Goal: Task Accomplishment & Management: Use online tool/utility

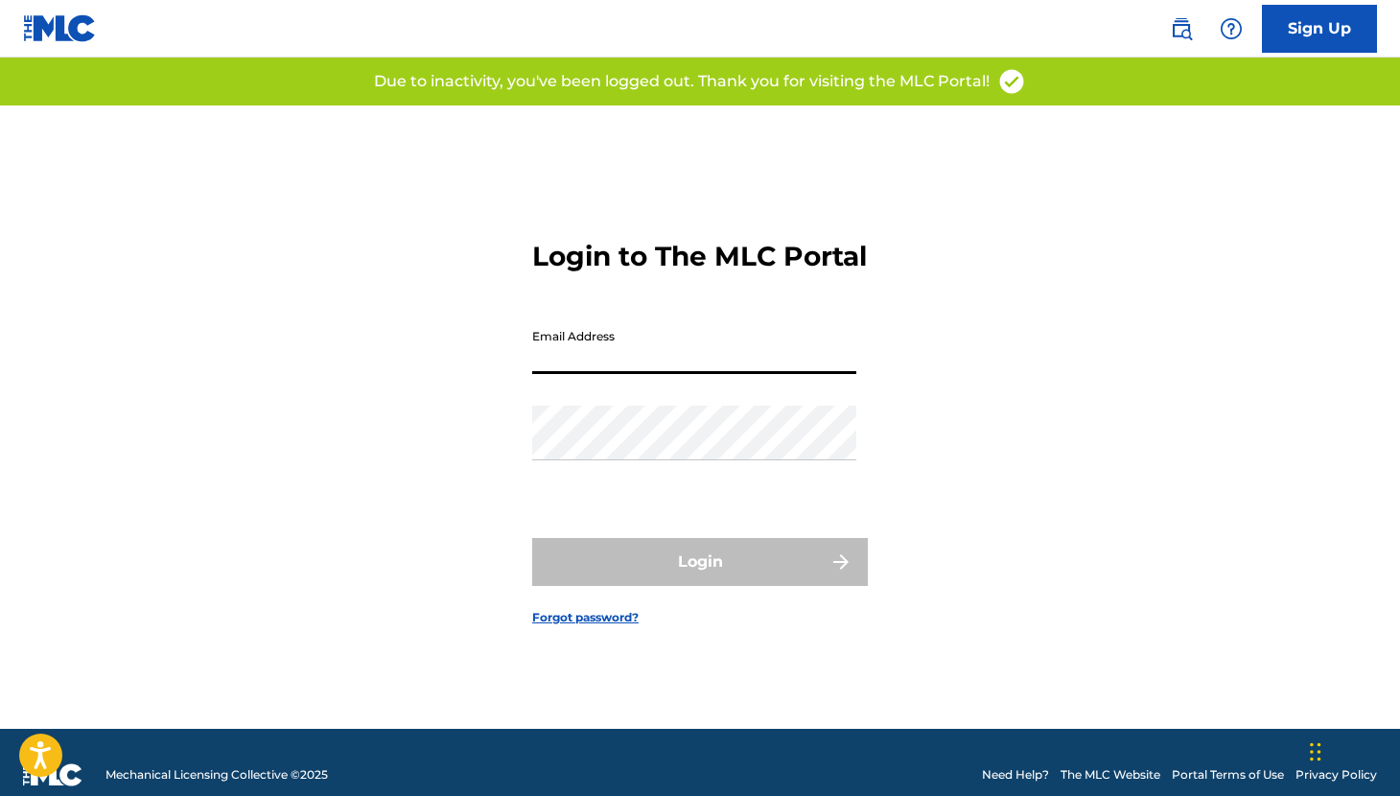
click at [626, 356] on input "Email Address" at bounding box center [694, 346] width 324 height 55
type input "[EMAIL_ADDRESS][DOMAIN_NAME]"
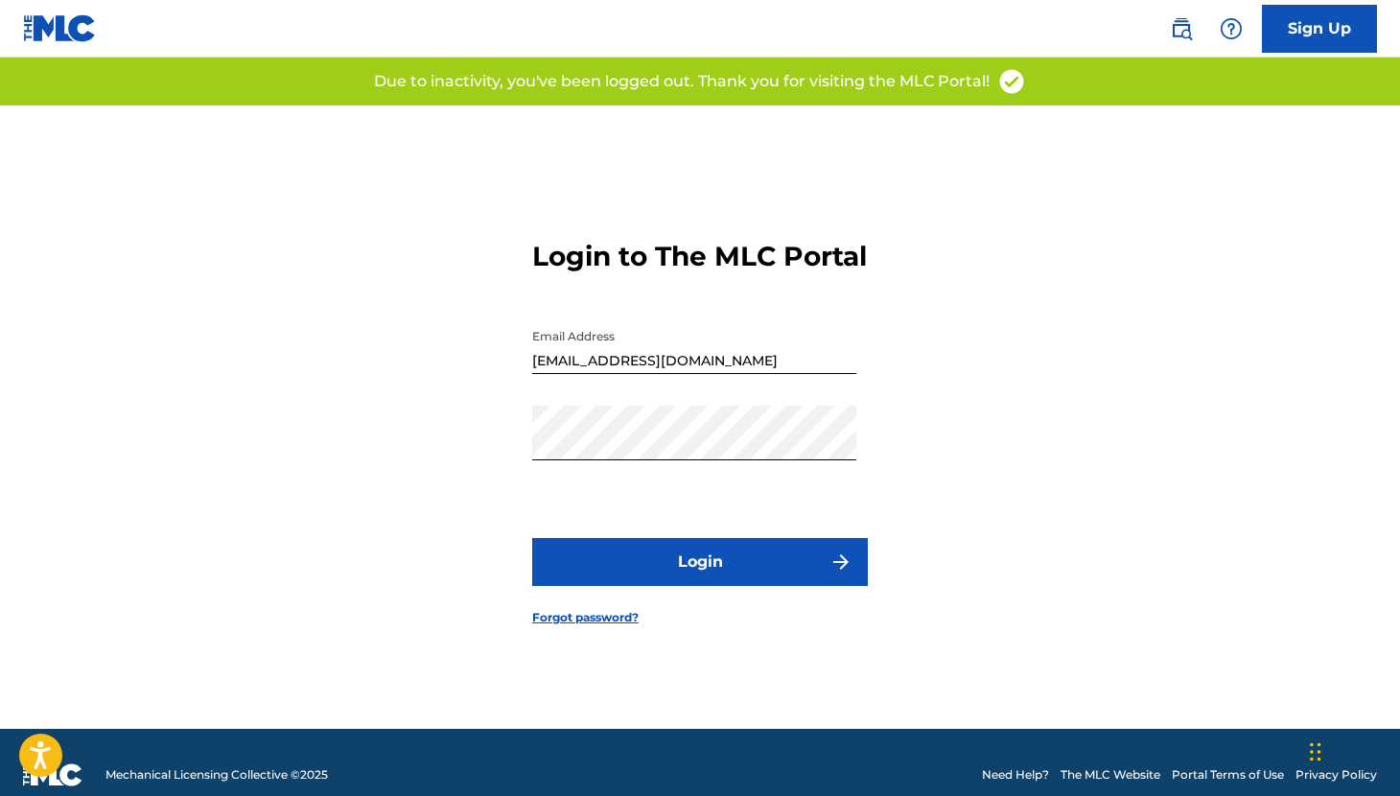
click at [662, 585] on button "Login" at bounding box center [700, 562] width 336 height 48
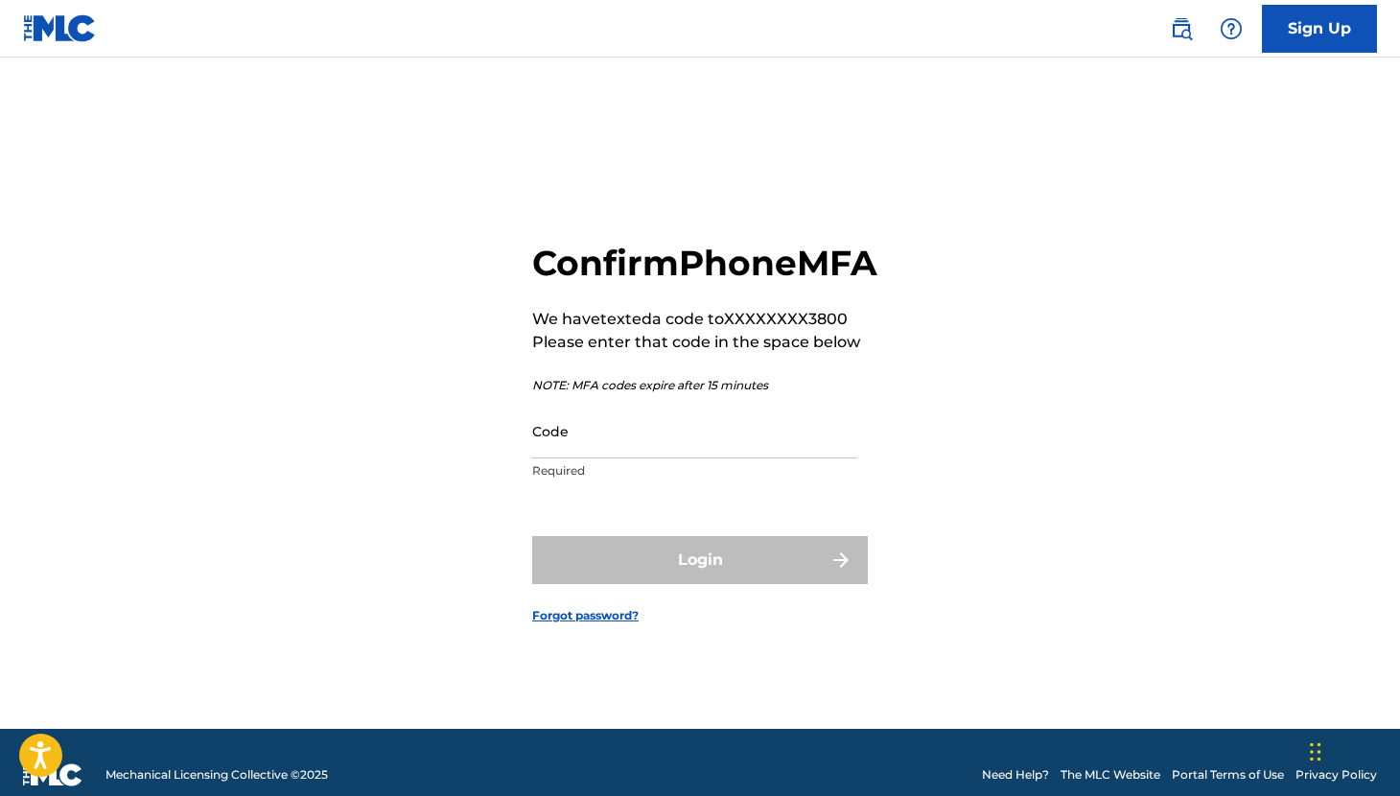
click at [630, 438] on input "Code" at bounding box center [694, 431] width 324 height 55
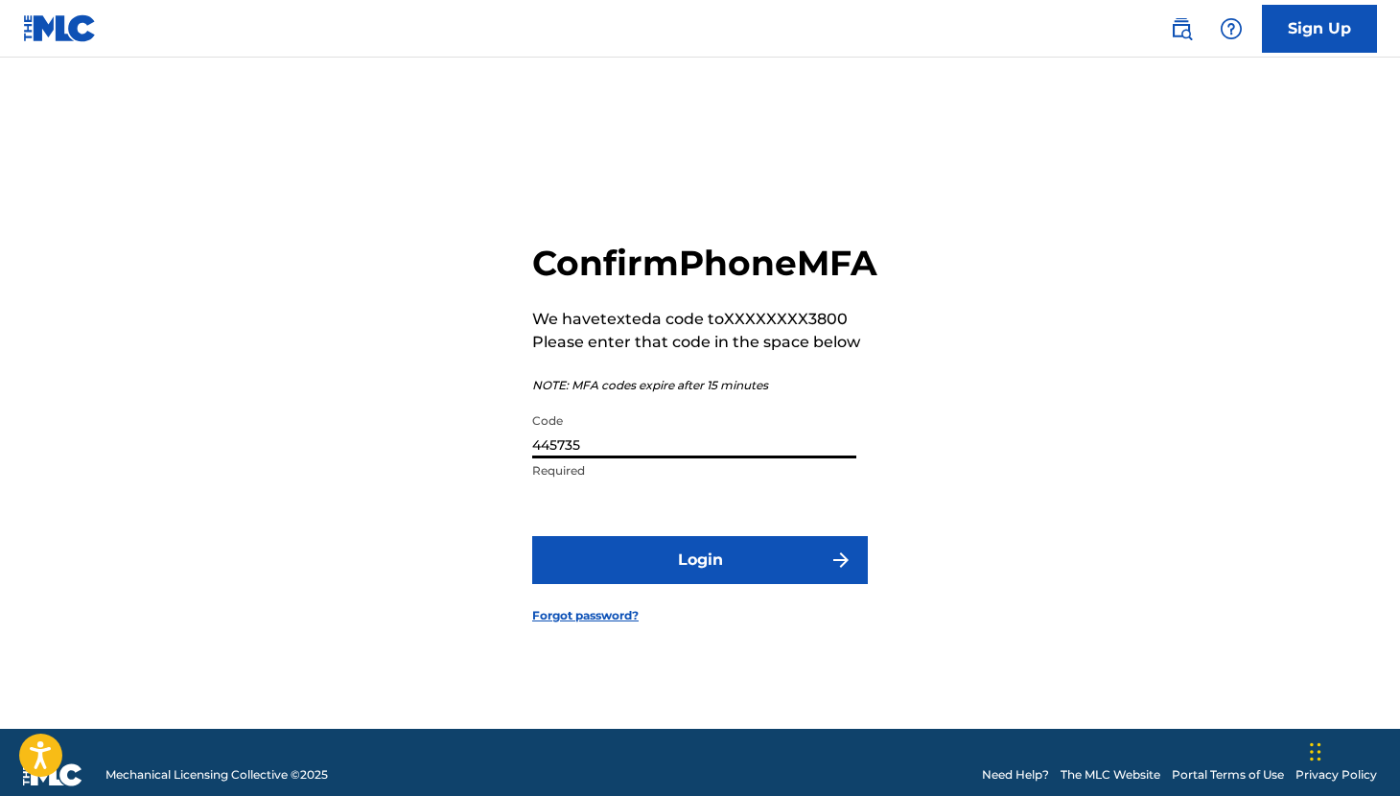
type input "445735"
click at [656, 584] on button "Login" at bounding box center [700, 560] width 336 height 48
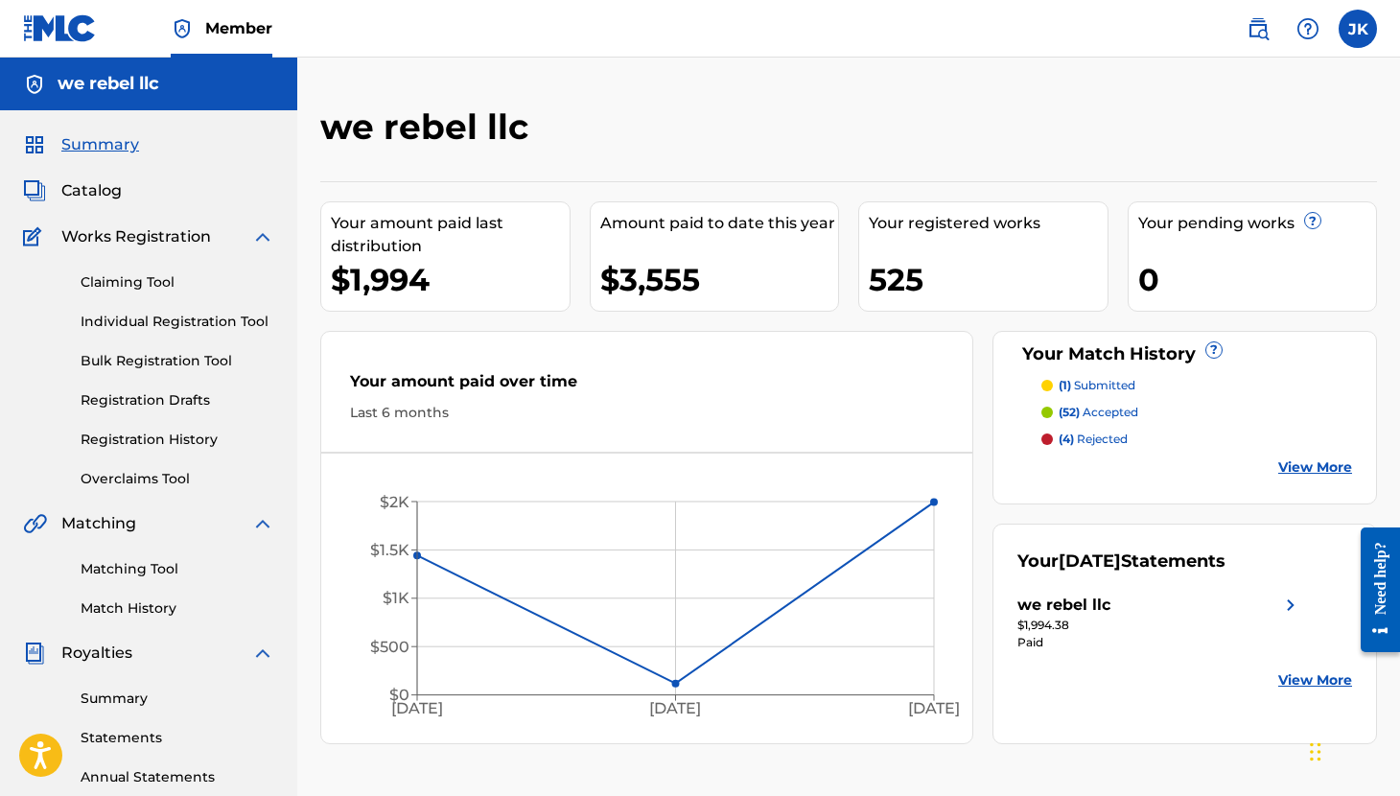
click at [128, 292] on div "Claiming Tool Individual Registration Tool Bulk Registration Tool Registration …" at bounding box center [148, 368] width 251 height 241
click at [125, 272] on link "Claiming Tool" at bounding box center [178, 282] width 194 height 20
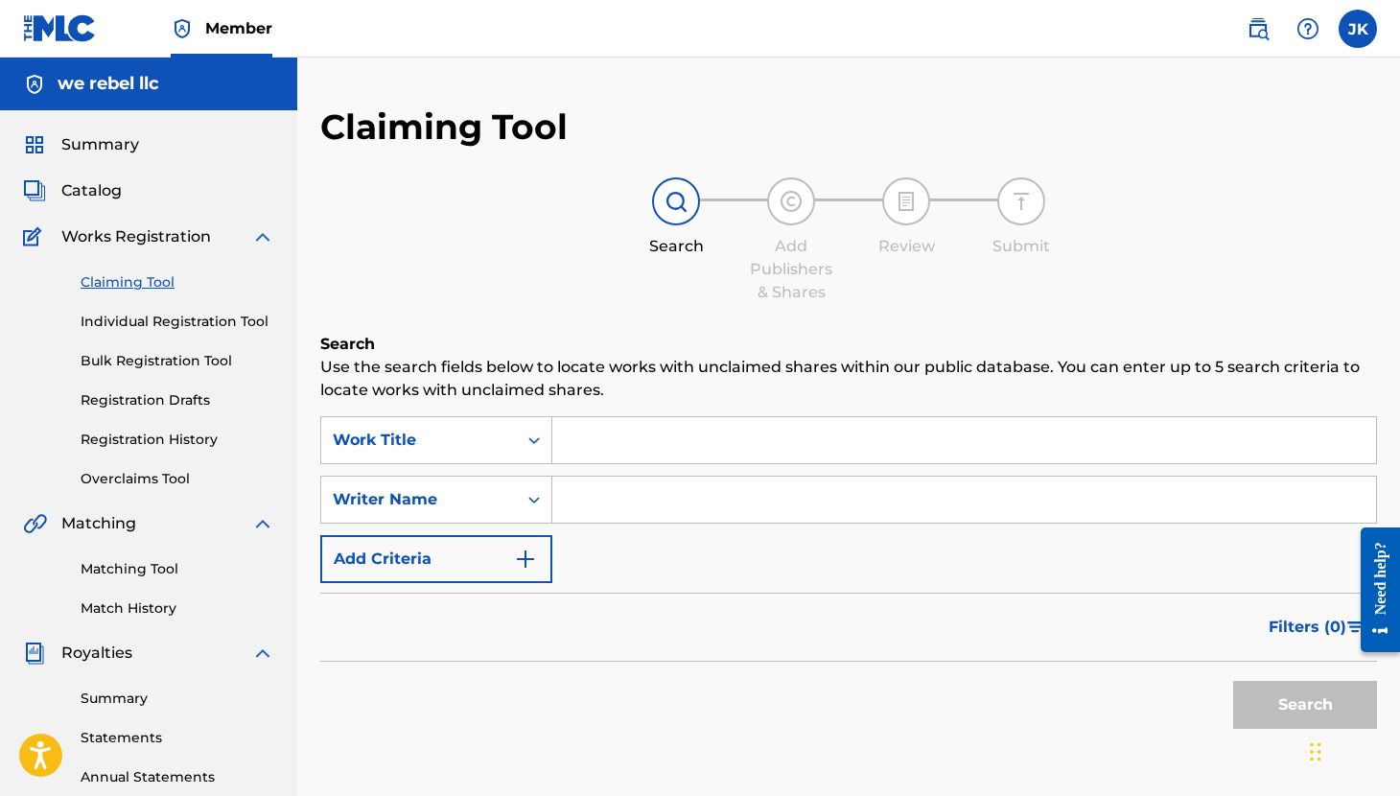
click at [134, 606] on link "Match History" at bounding box center [178, 608] width 194 height 20
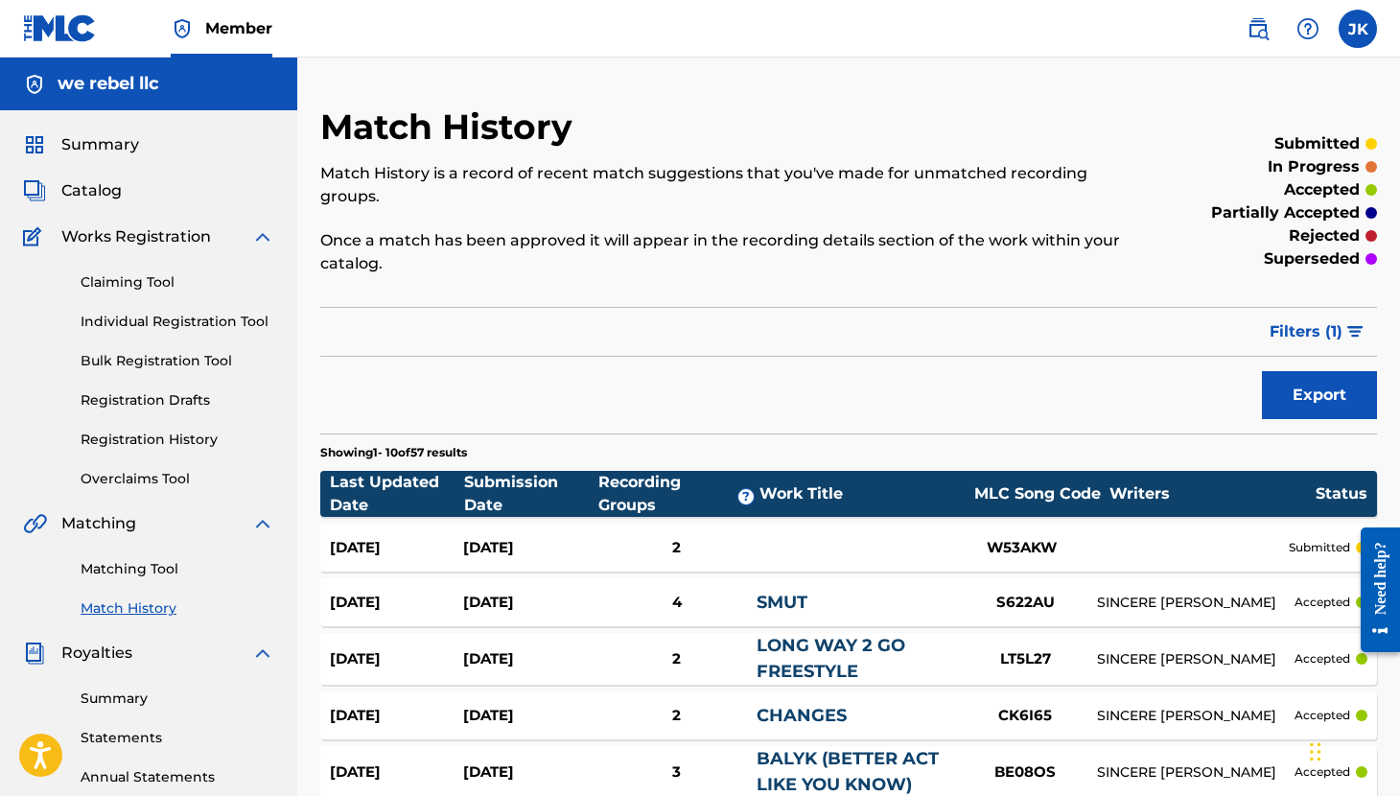
click at [95, 196] on span "Catalog" at bounding box center [91, 190] width 60 height 23
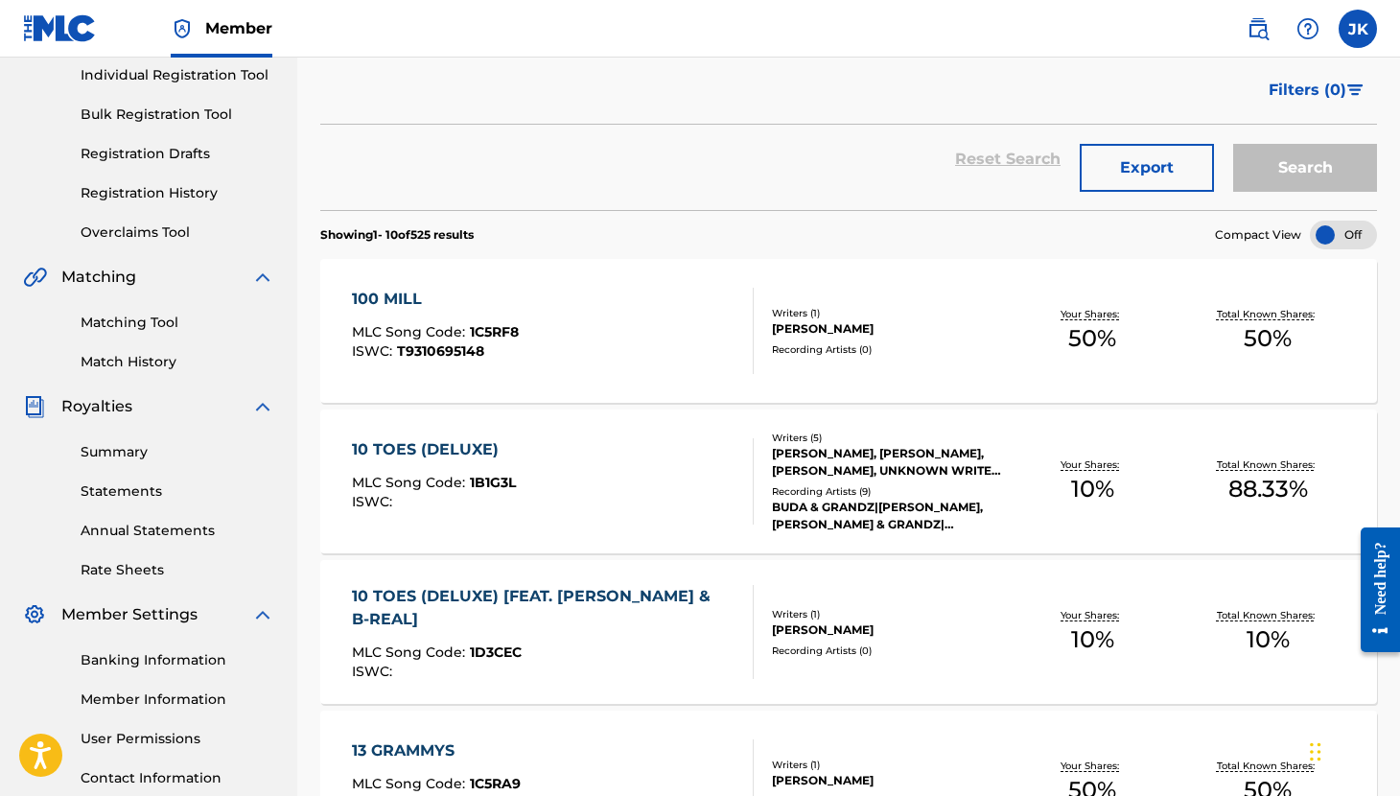
scroll to position [198, 0]
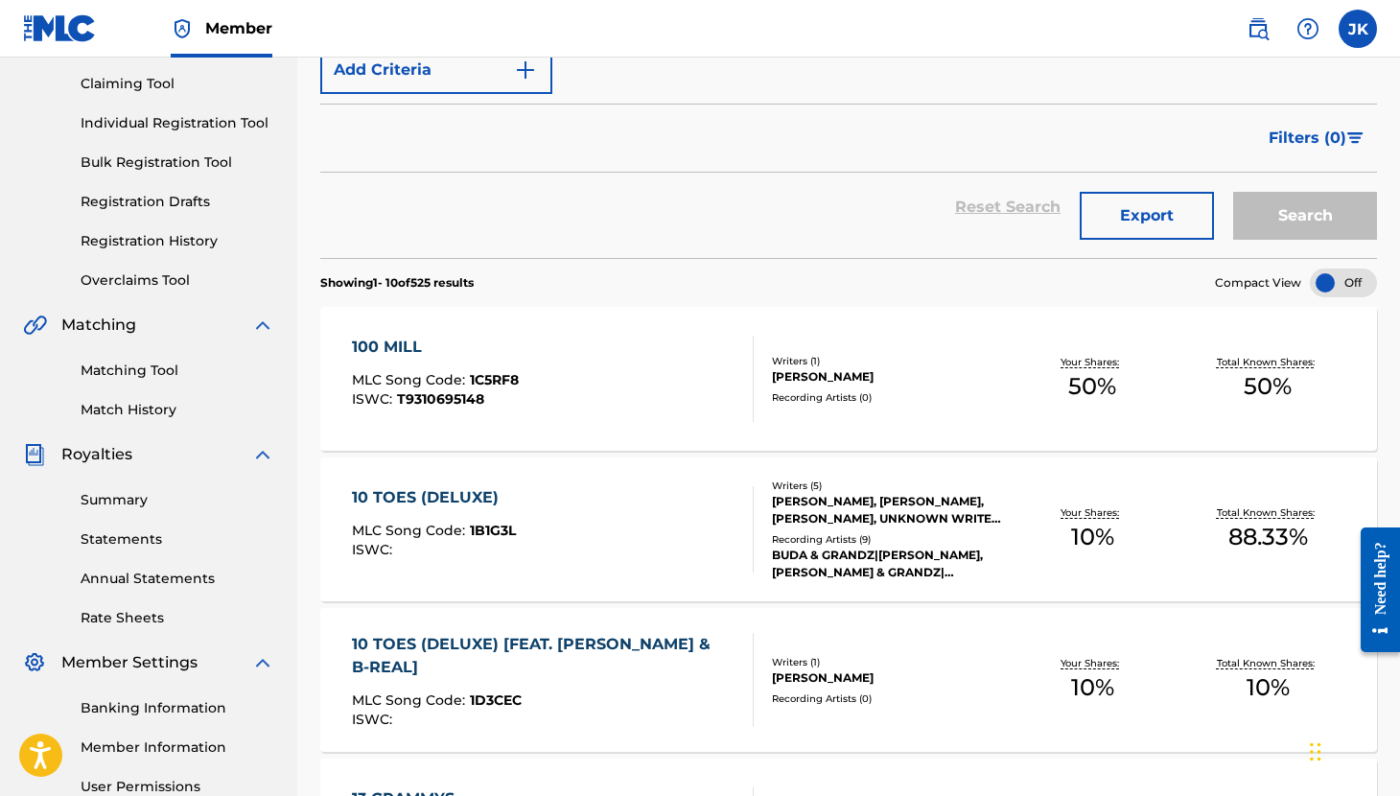
click at [1353, 132] on img "Search Form" at bounding box center [1355, 138] width 16 height 12
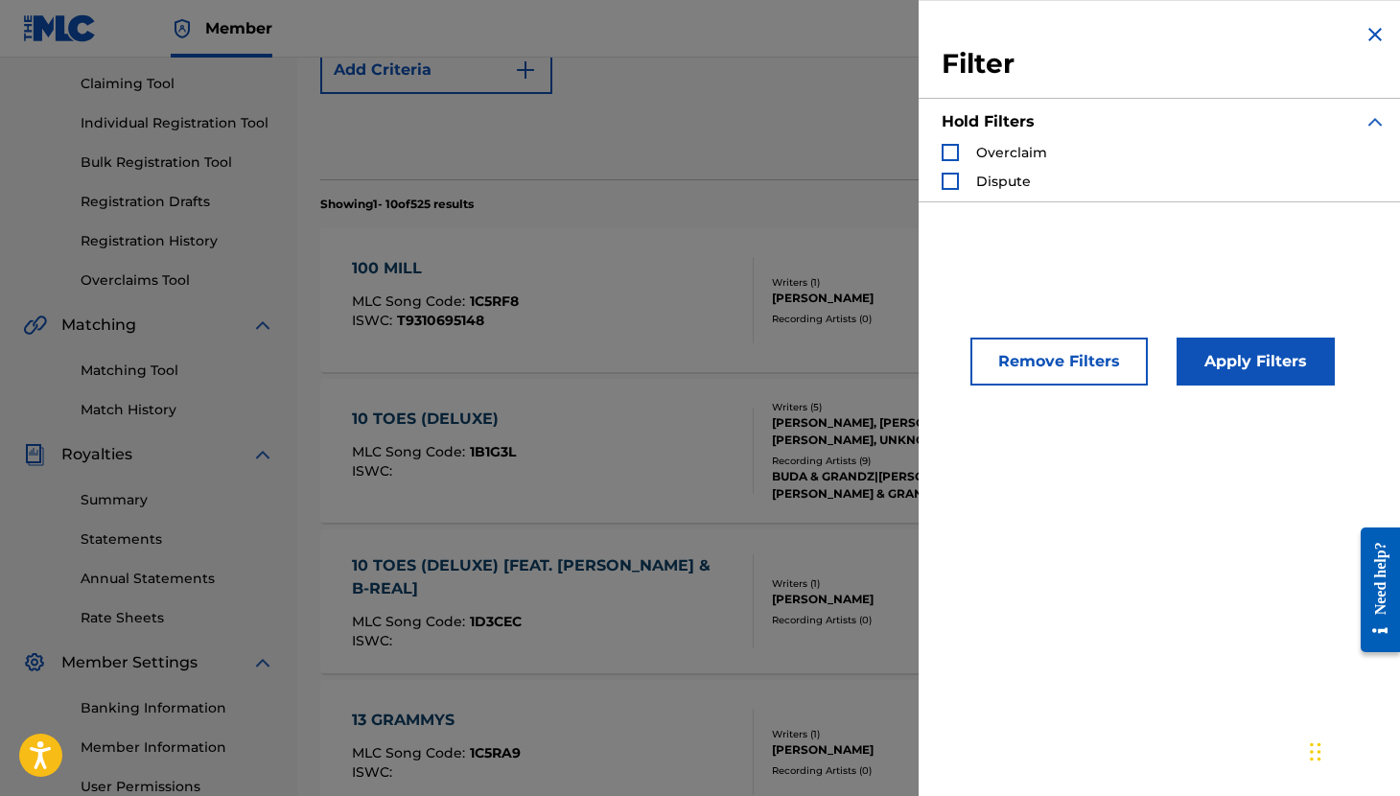
click at [821, 200] on section "Showing 1 - 10 of 525 results Compact View" at bounding box center [848, 198] width 1057 height 39
click at [1035, 341] on button "Remove Filters" at bounding box center [1058, 362] width 177 height 48
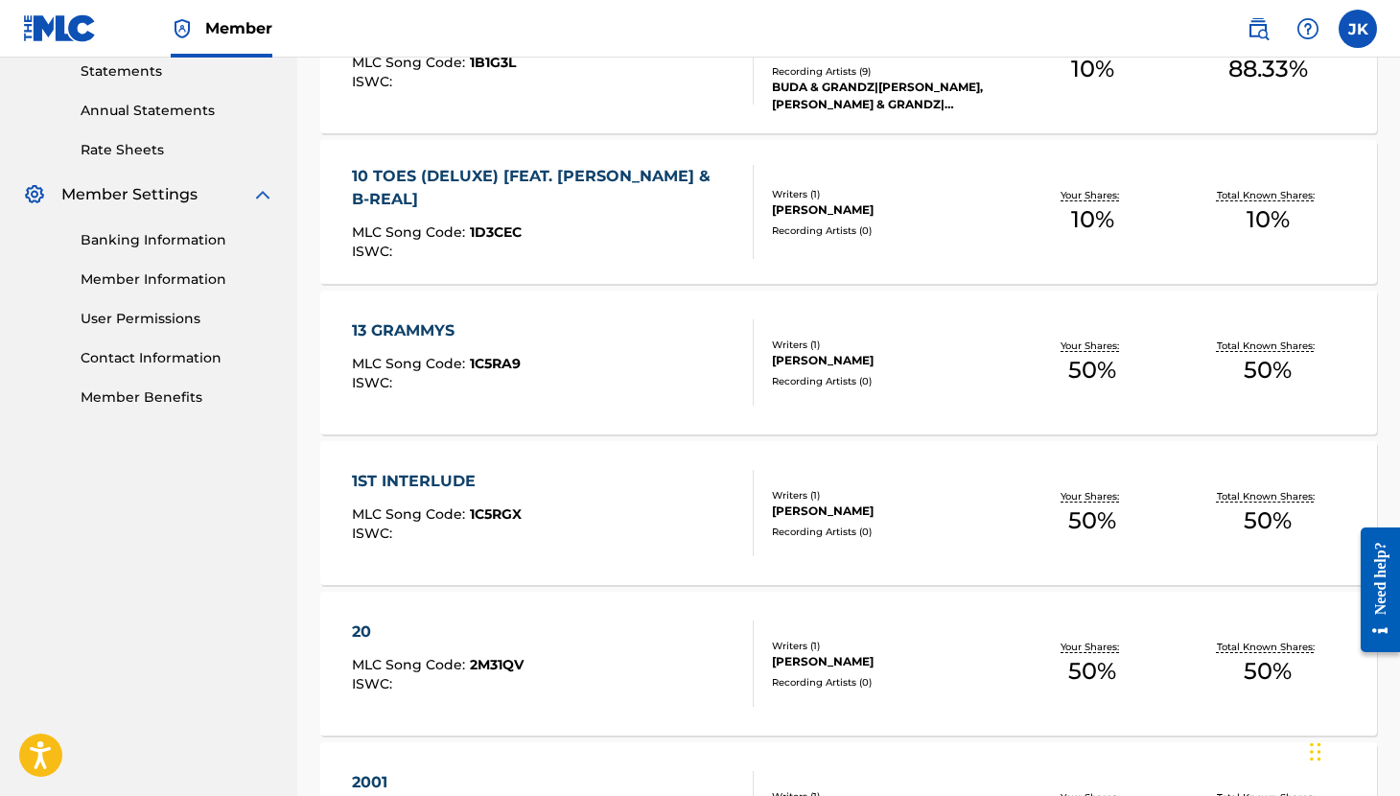
scroll to position [668, 0]
